Goal: Navigation & Orientation: Find specific page/section

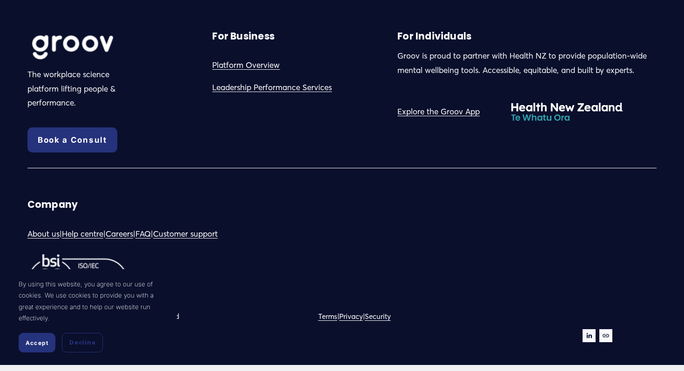
scroll to position [2025, 0]
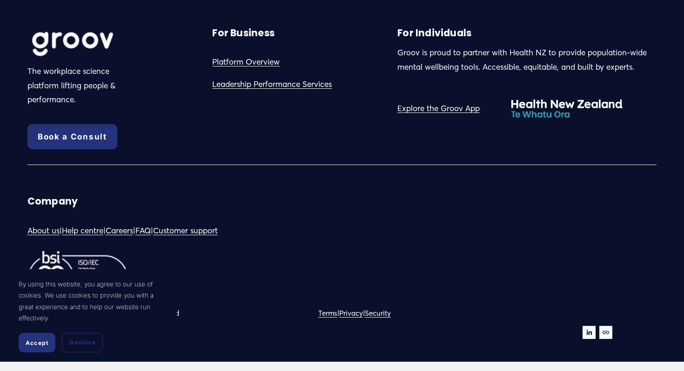
click at [35, 231] on link "About us" at bounding box center [43, 231] width 32 height 14
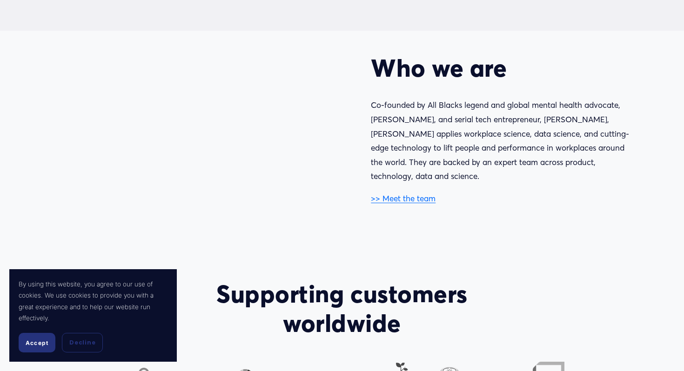
scroll to position [458, 0]
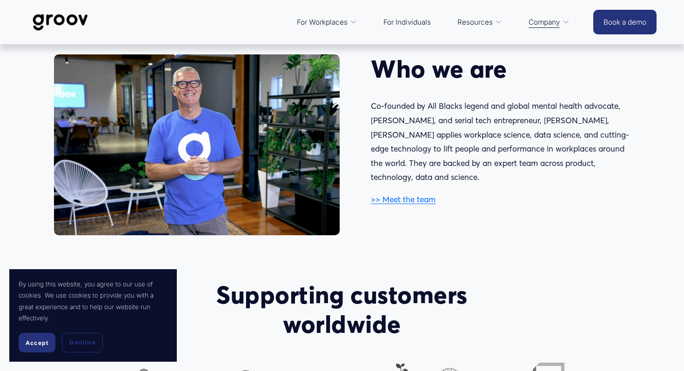
click at [393, 198] on link ">> Meet the team" at bounding box center [403, 199] width 65 height 10
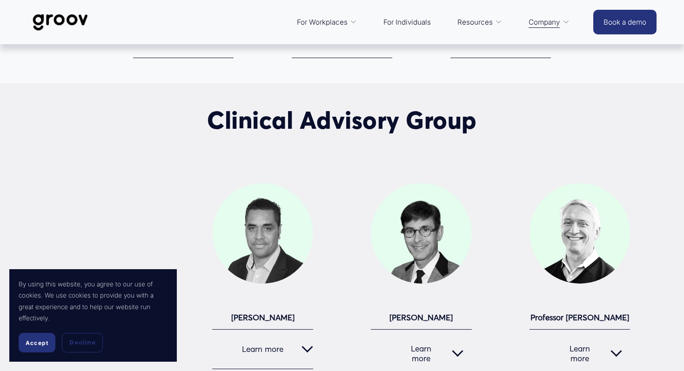
scroll to position [953, 0]
